Goal: Task Accomplishment & Management: Use online tool/utility

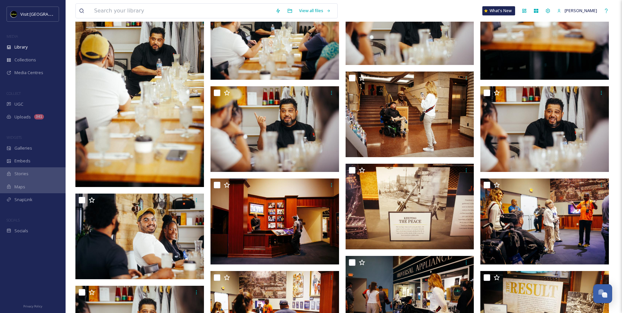
scroll to position [1377, 0]
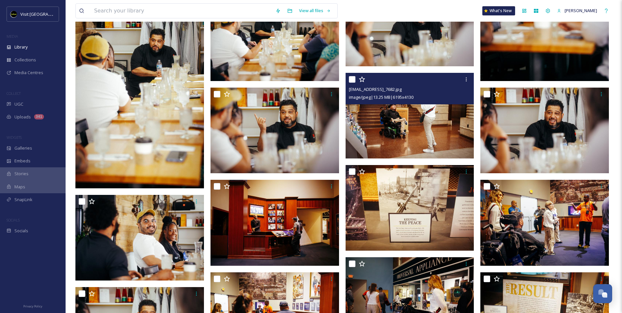
click at [401, 127] on img at bounding box center [410, 116] width 129 height 86
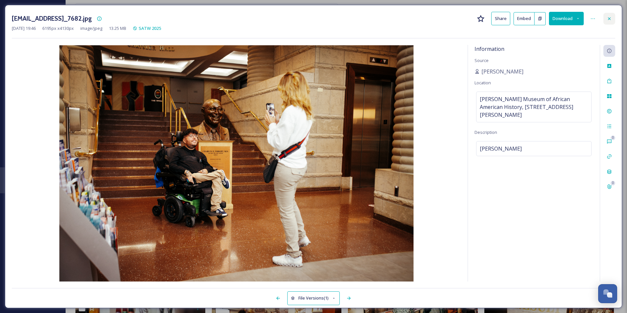
click at [604, 17] on div at bounding box center [609, 19] width 12 height 12
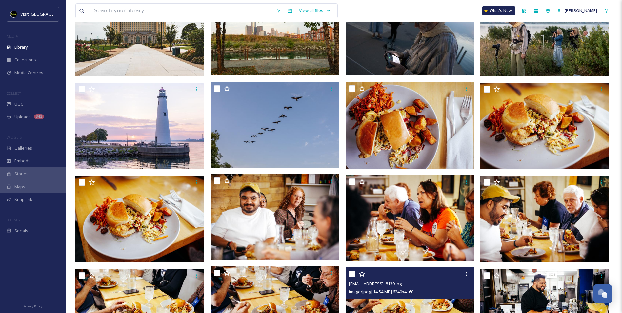
scroll to position [361, 0]
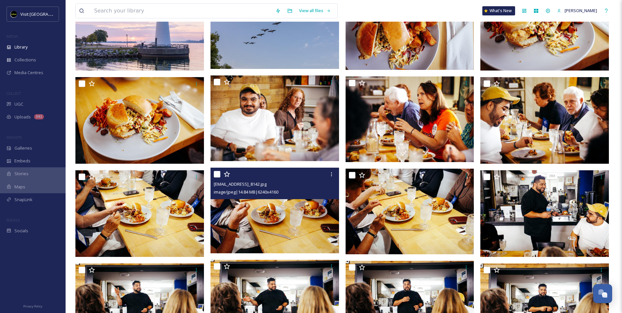
click at [272, 205] on img at bounding box center [274, 211] width 129 height 86
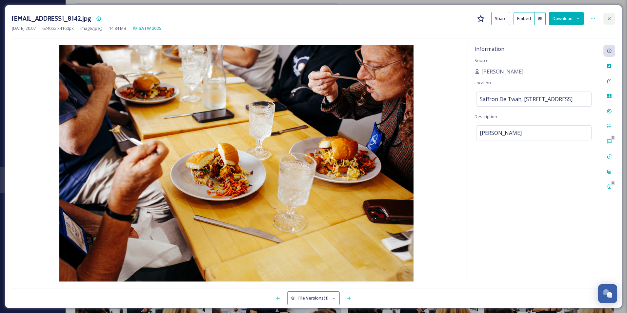
click at [615, 18] on div at bounding box center [609, 19] width 12 height 12
